Goal: Task Accomplishment & Management: Complete application form

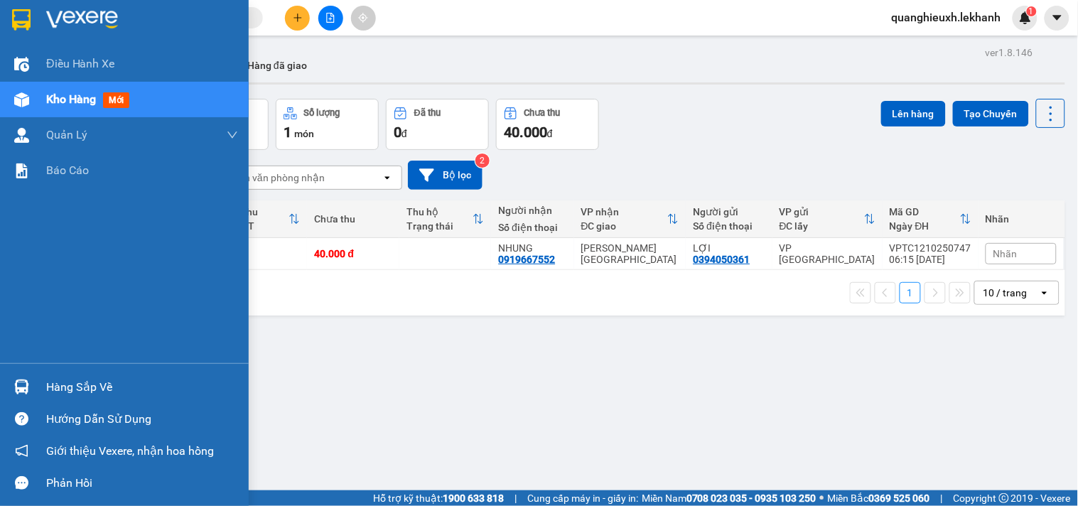
click at [83, 98] on span "Kho hàng" at bounding box center [71, 99] width 50 height 14
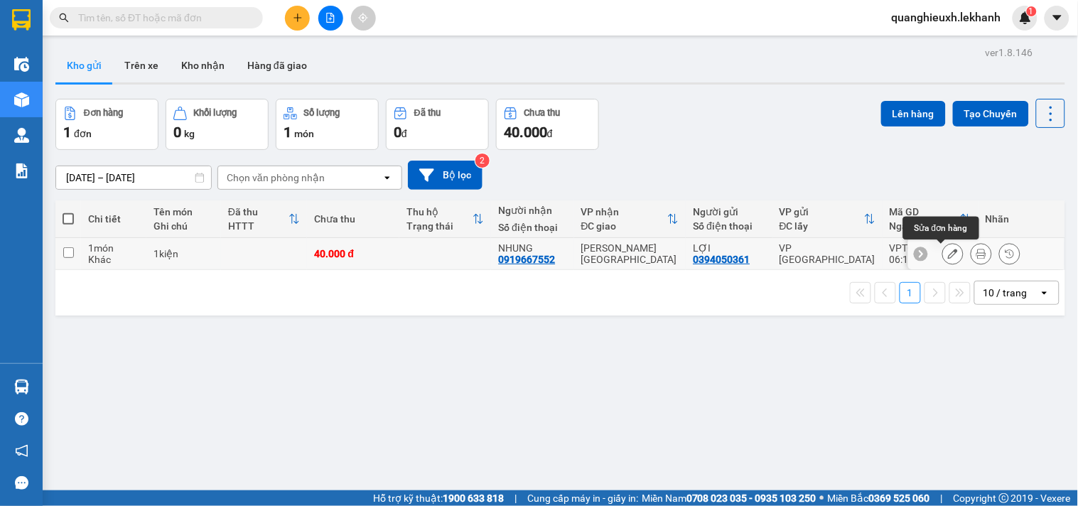
click at [948, 253] on icon at bounding box center [953, 254] width 10 height 10
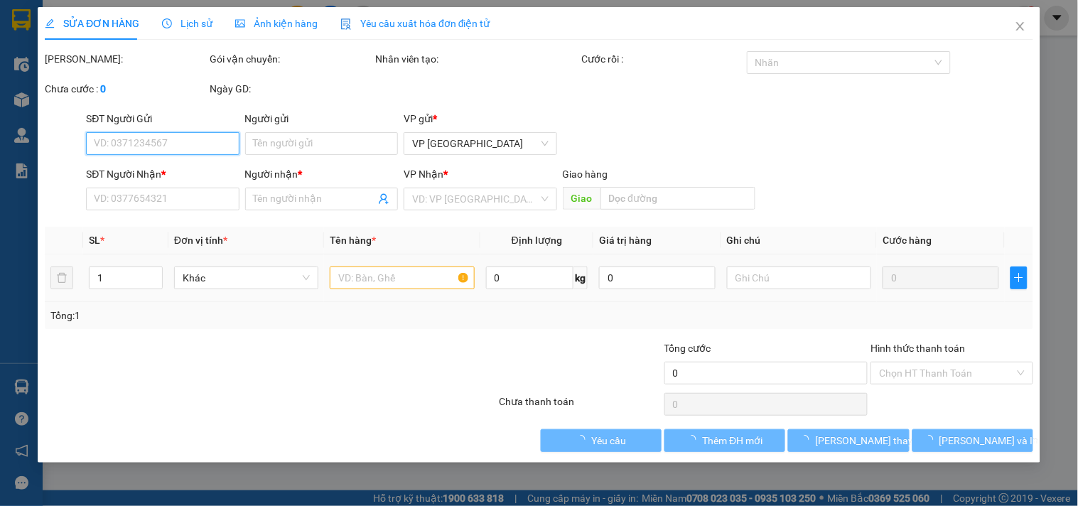
type input "0394050361"
type input "LỢI"
type input "0919667552"
type input "NHUNG"
type input "40.000"
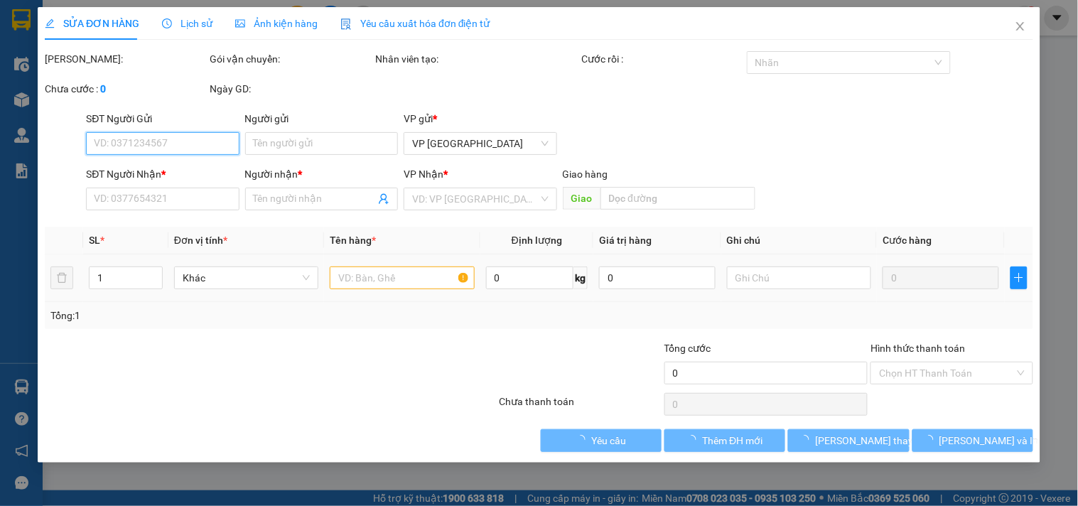
type input "40.000"
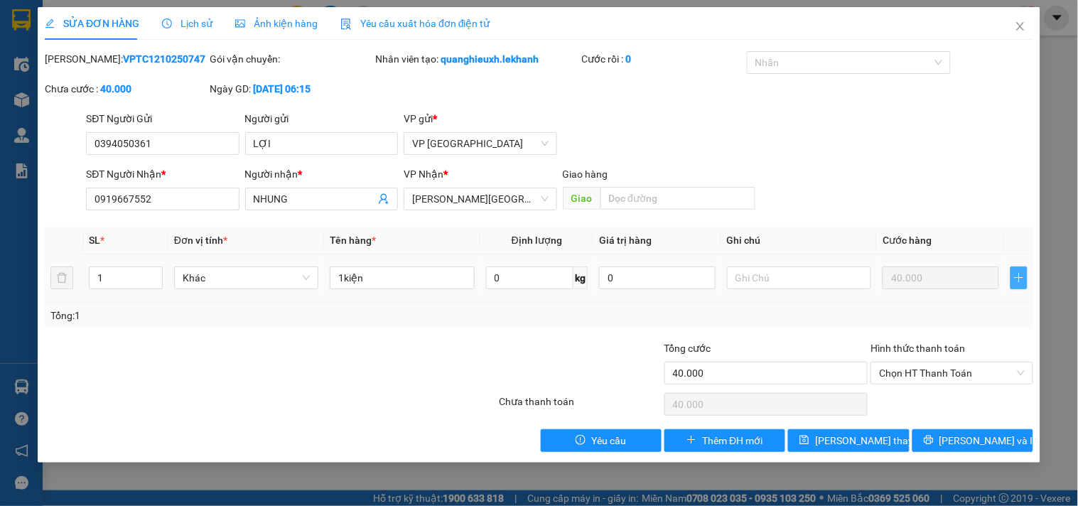
click at [1026, 279] on span "plus" at bounding box center [1019, 277] width 16 height 11
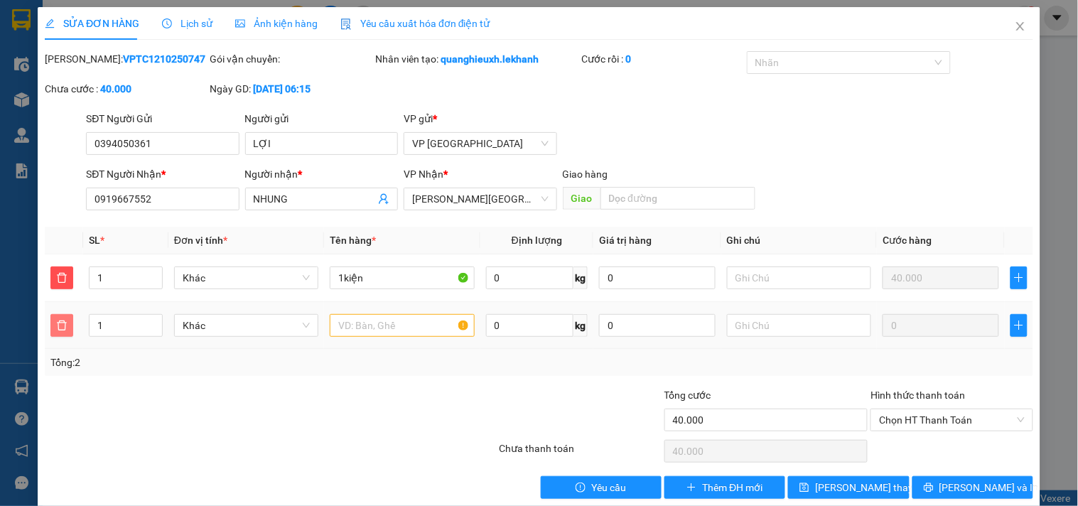
click at [65, 333] on button "button" at bounding box center [61, 325] width 23 height 23
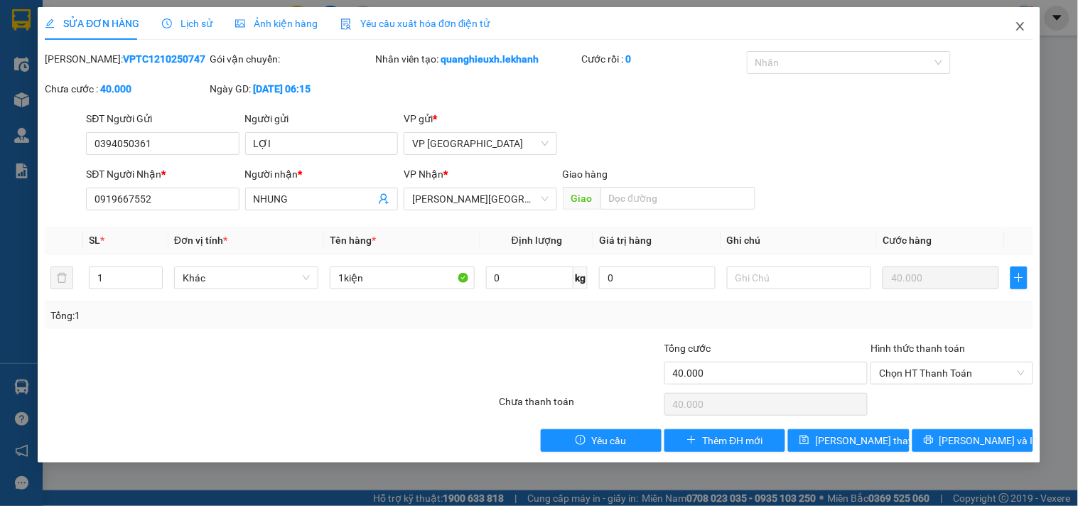
click at [1020, 21] on icon "close" at bounding box center [1020, 26] width 11 height 11
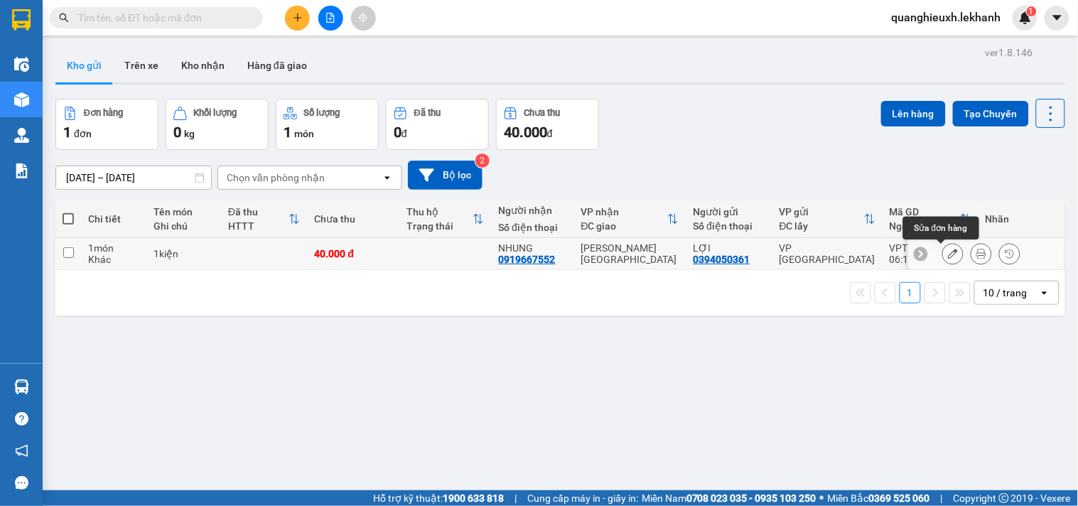
click at [948, 252] on icon at bounding box center [953, 254] width 10 height 10
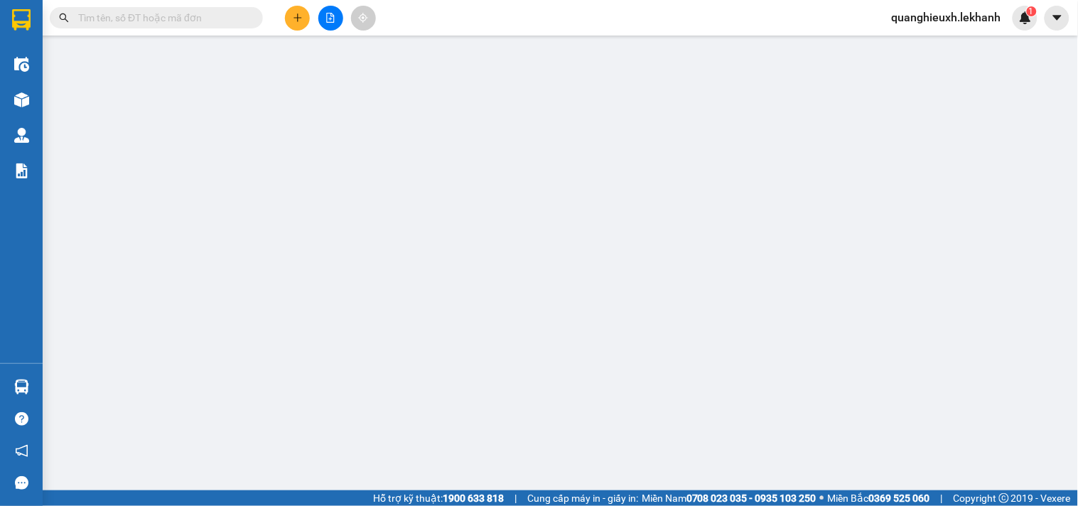
type input "0394050361"
type input "LỢI"
type input "0919667552"
type input "NHUNG"
type input "40.000"
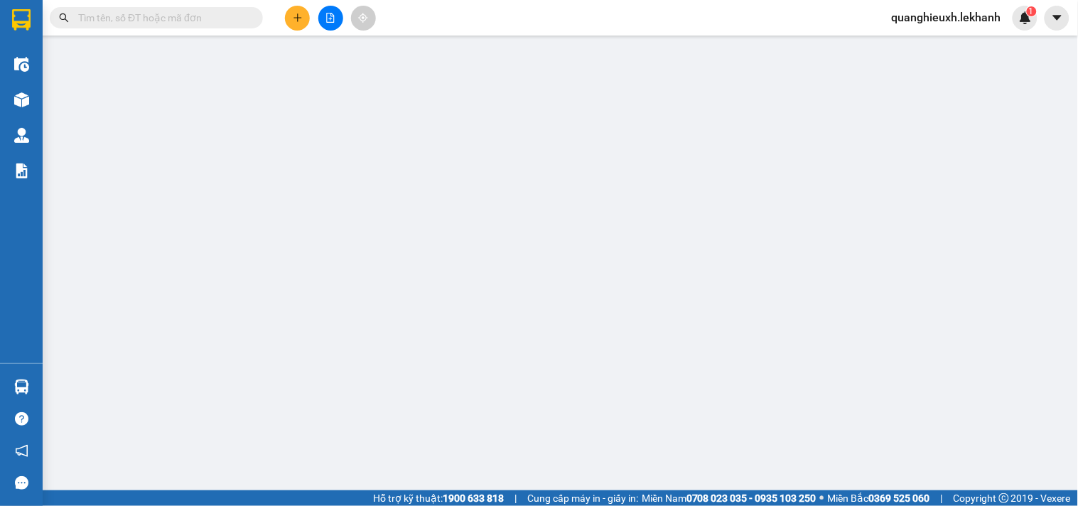
type input "40.000"
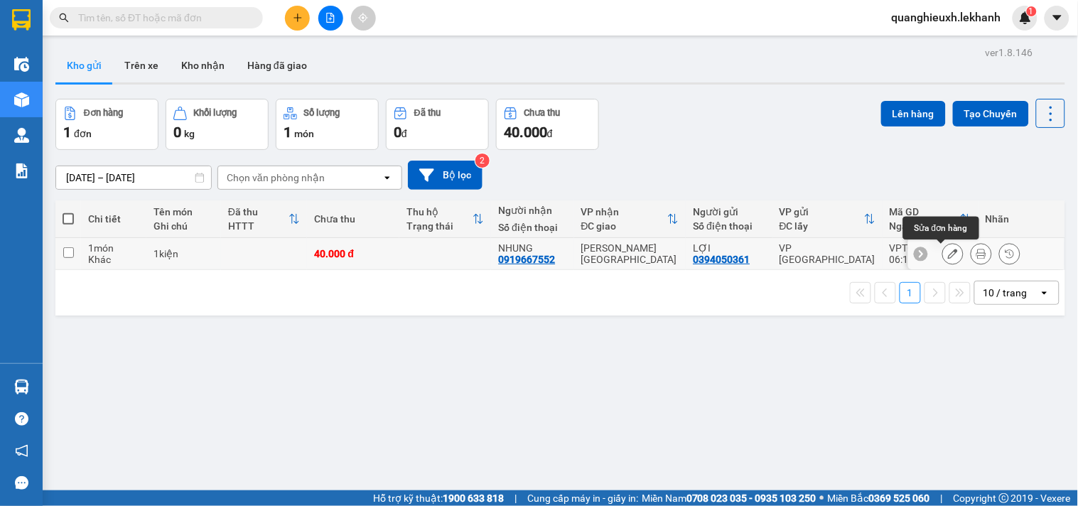
click at [948, 257] on icon at bounding box center [953, 254] width 10 height 10
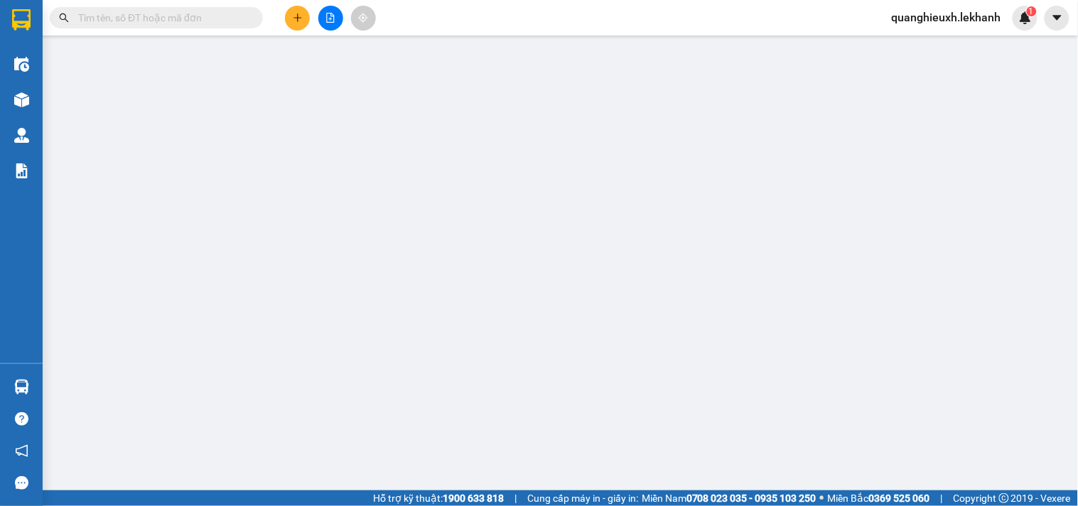
type input "0394050361"
type input "LỢI"
type input "0919667552"
type input "NHUNG"
type input "40.000"
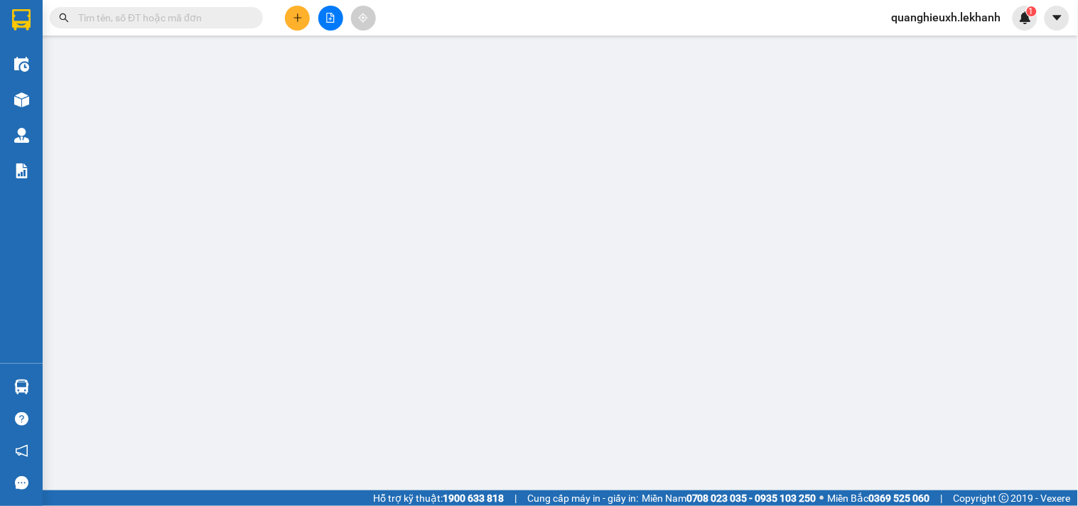
type input "40.000"
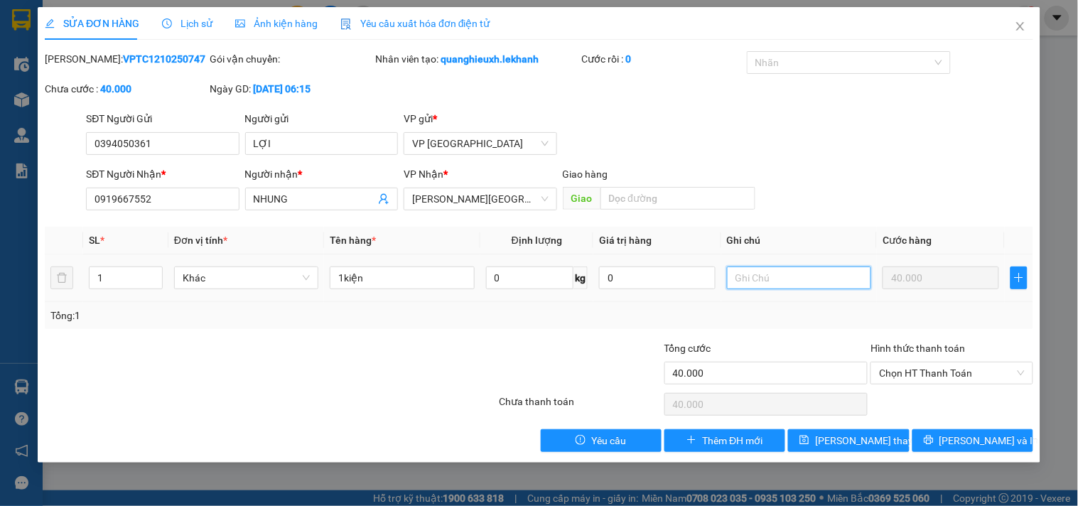
click at [832, 281] on input "text" at bounding box center [799, 278] width 144 height 23
type input "THU 30K"
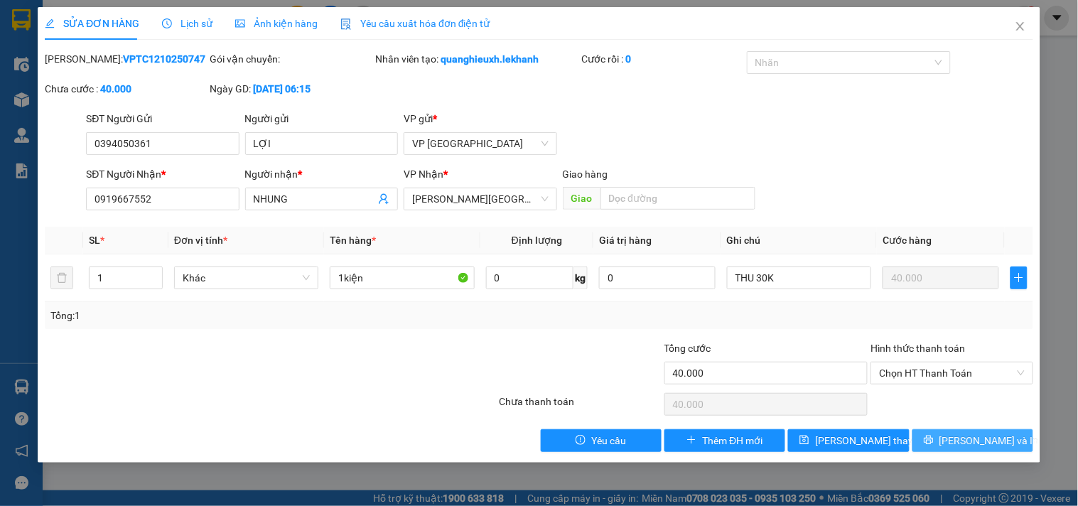
click at [977, 437] on span "[PERSON_NAME] và In" at bounding box center [989, 441] width 99 height 16
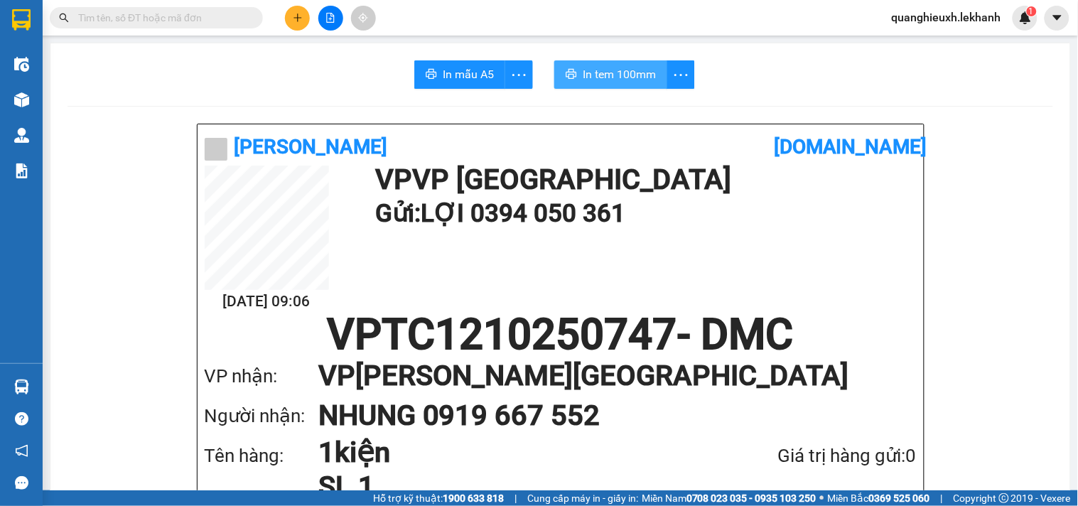
click at [636, 73] on span "In tem 100mm" at bounding box center [619, 74] width 73 height 18
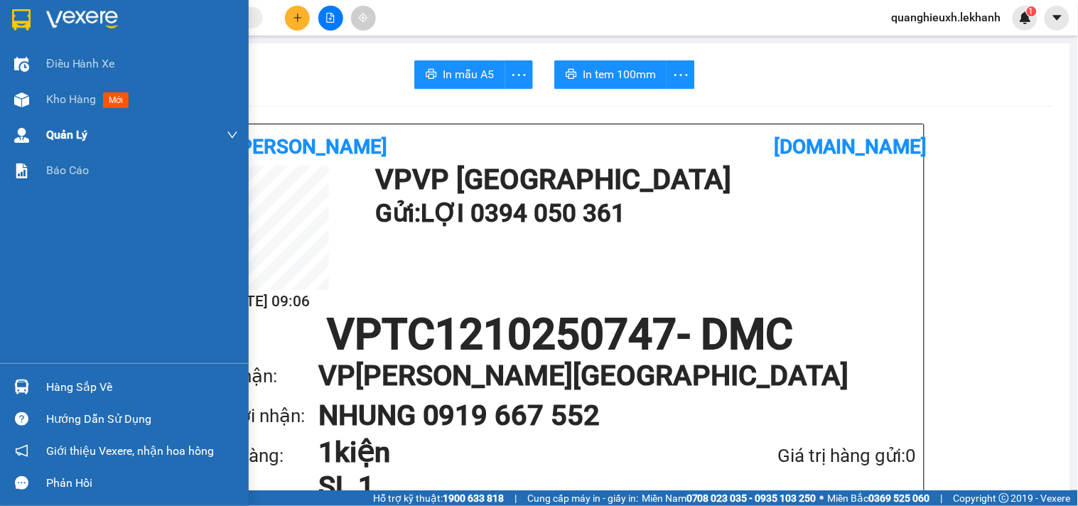
drag, startPoint x: 77, startPoint y: 97, endPoint x: 73, endPoint y: 117, distance: 20.9
click at [77, 96] on span "Kho hàng" at bounding box center [71, 99] width 50 height 14
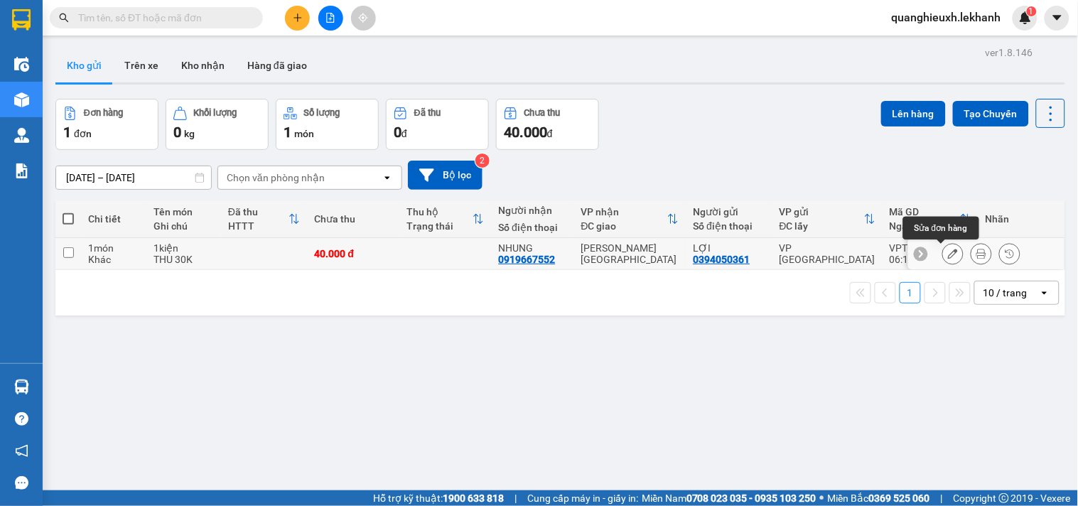
click at [943, 249] on button at bounding box center [953, 254] width 20 height 25
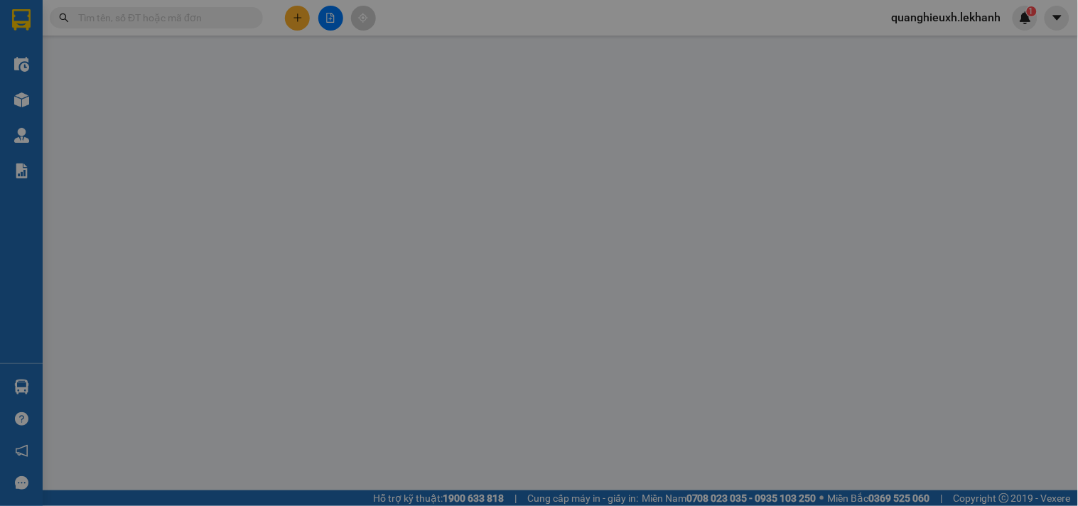
type input "0394050361"
type input "LỢI"
type input "0919667552"
type input "NHUNG"
type input "40.000"
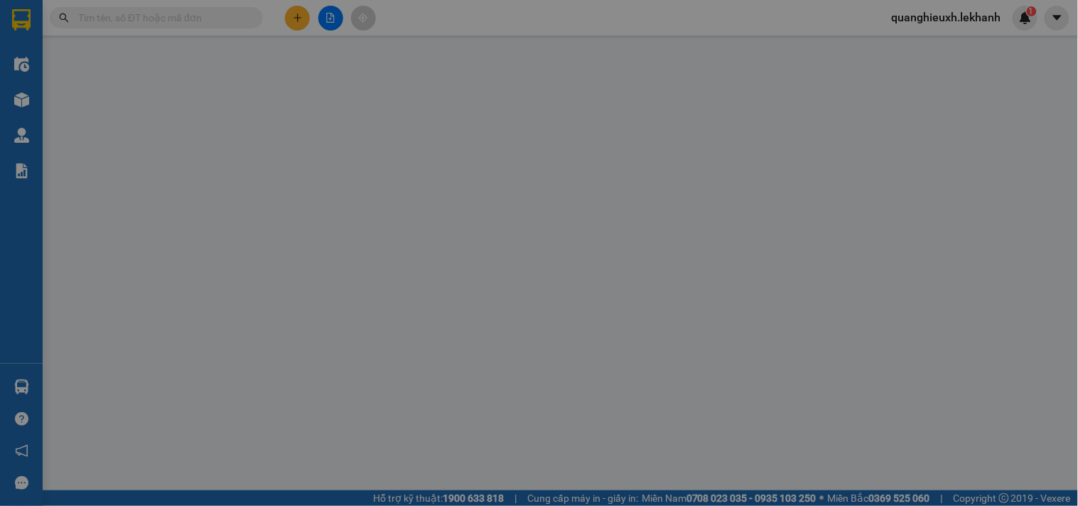
type input "40.000"
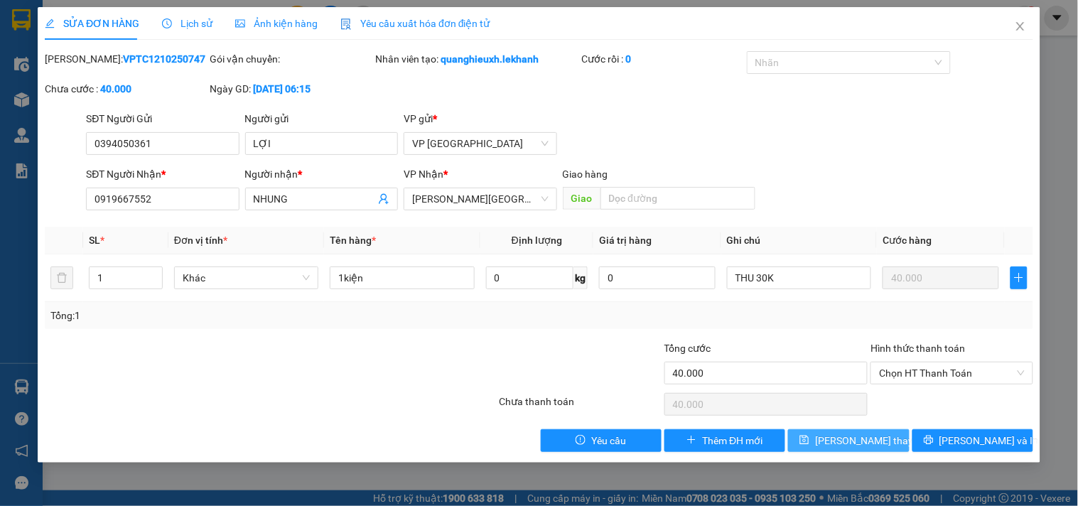
click at [848, 441] on span "[PERSON_NAME] thay đổi" at bounding box center [872, 441] width 114 height 16
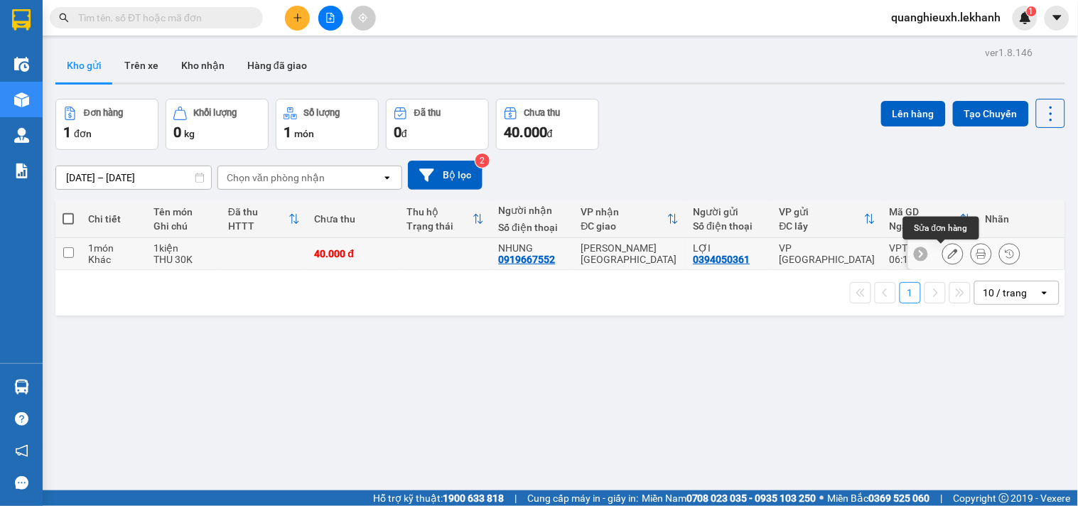
click at [948, 258] on icon at bounding box center [953, 254] width 10 height 10
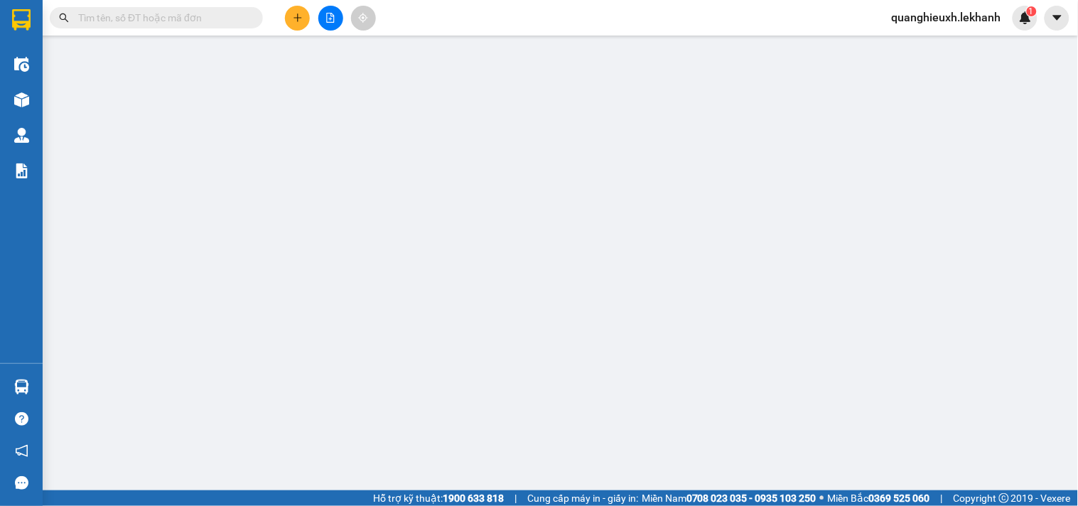
type input "0394050361"
type input "LỢI"
type input "0919667552"
type input "NHUNG"
type input "40.000"
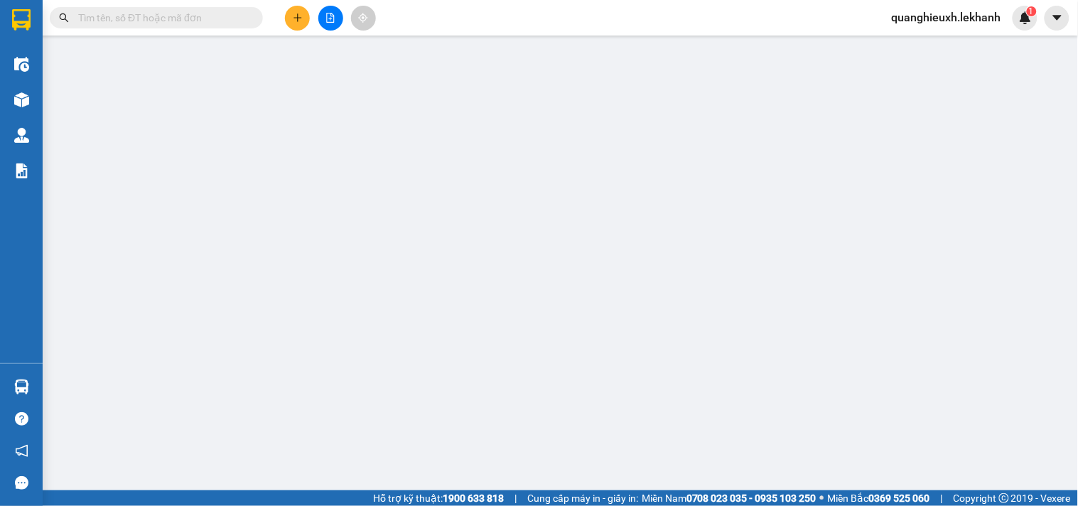
type input "40.000"
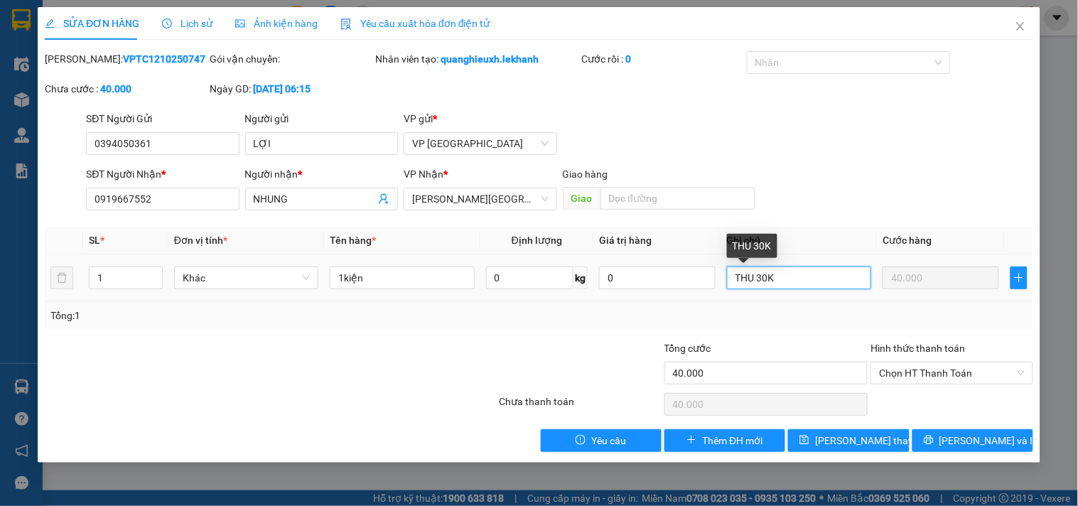
click at [792, 279] on input "THU 30K" at bounding box center [799, 278] width 144 height 23
type input "T"
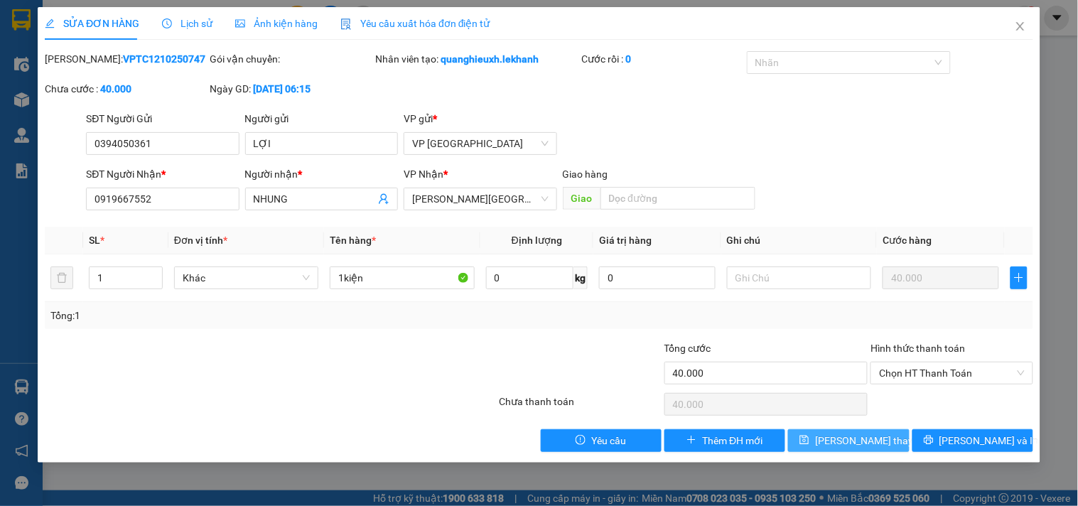
click at [875, 435] on span "[PERSON_NAME] thay đổi" at bounding box center [872, 441] width 114 height 16
